Goal: Task Accomplishment & Management: Manage account settings

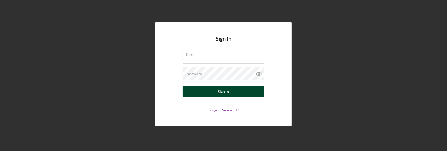
type input "[EMAIL_ADDRESS][DOMAIN_NAME]"
click at [229, 95] on button "Sign In" at bounding box center [224, 91] width 82 height 11
